Goal: Task Accomplishment & Management: Manage account settings

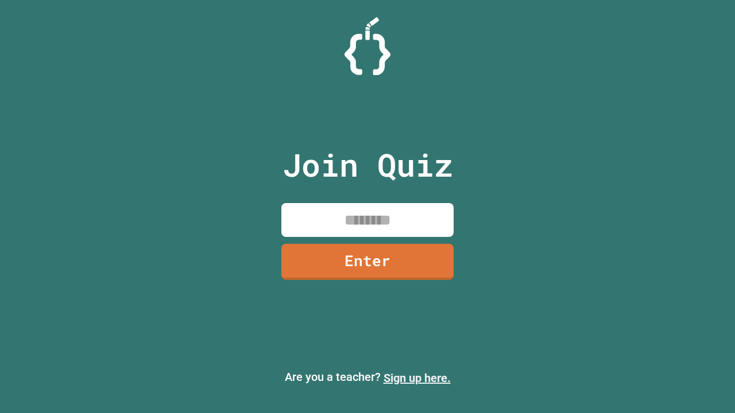
click at [417, 378] on link "Sign up here." at bounding box center [416, 378] width 67 height 14
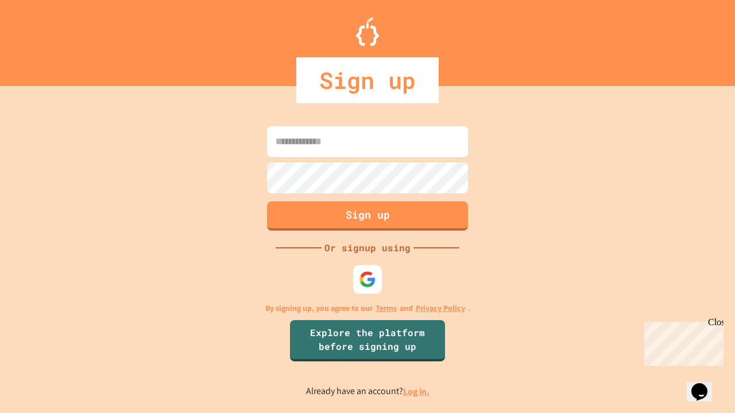
click at [417, 391] on link "Log in." at bounding box center [416, 392] width 26 height 12
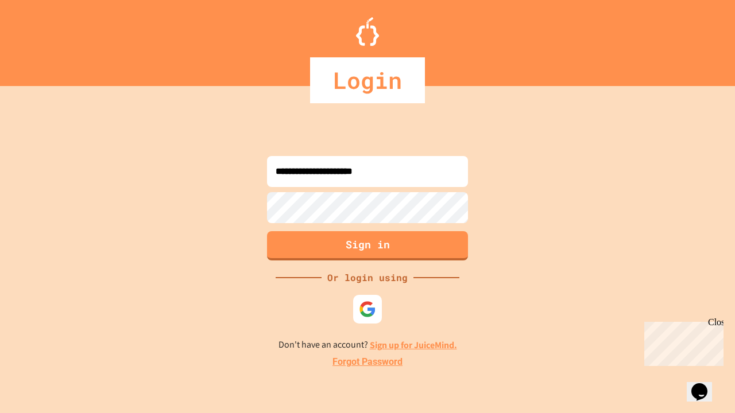
type input "**********"
